Goal: Find specific page/section: Find specific page/section

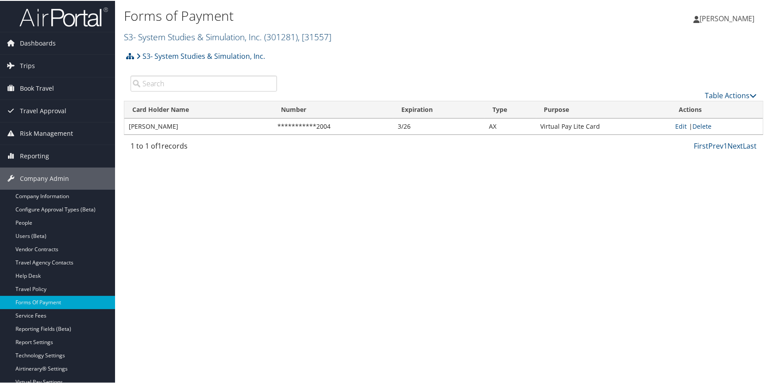
click at [192, 38] on link "S3- System Studies & Simulation, Inc. ( 301281 ) , [ 31557 ]" at bounding box center [228, 36] width 208 height 12
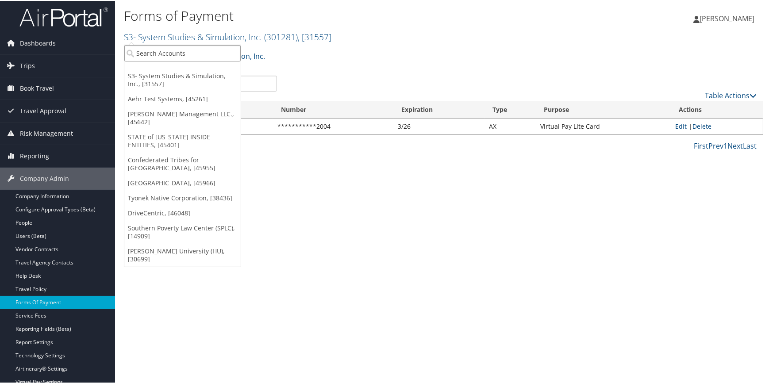
click at [177, 51] on input "search" at bounding box center [182, 52] width 116 height 16
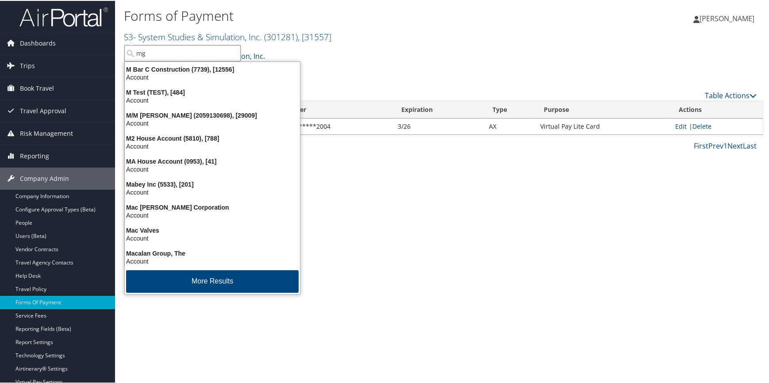
type input "mgm"
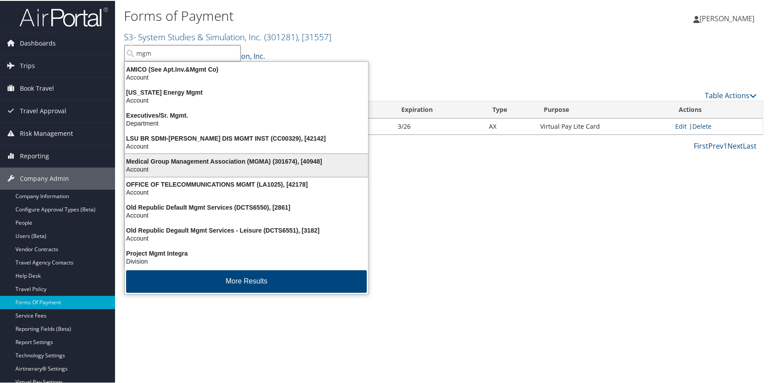
click at [202, 159] on div "Medical Group Management Association (MGMA) (301674), [40948]" at bounding box center [246, 161] width 254 height 8
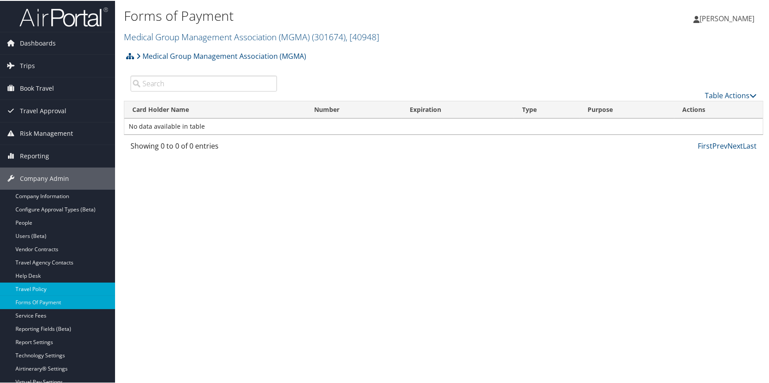
click at [54, 285] on link "Travel Policy" at bounding box center [57, 288] width 115 height 13
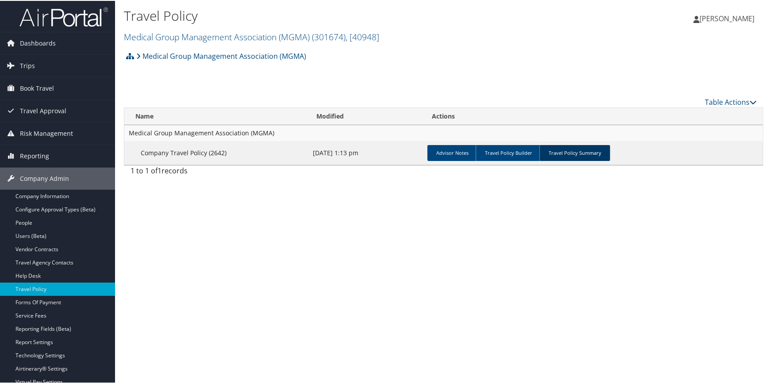
click at [558, 152] on link "Travel Policy Summary" at bounding box center [574, 152] width 71 height 16
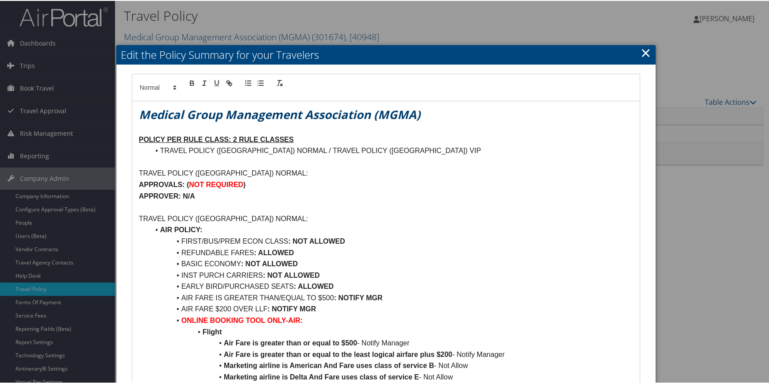
click at [643, 48] on link "×" at bounding box center [646, 52] width 10 height 18
